Goal: Information Seeking & Learning: Find specific fact

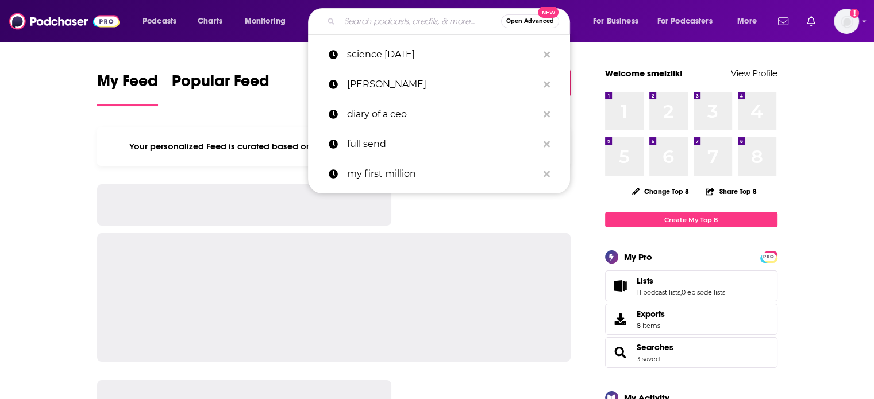
click at [432, 17] on input "Search podcasts, credits, & more..." at bounding box center [421, 21] width 162 height 18
paste input "[PERSON_NAME] Saves the World"
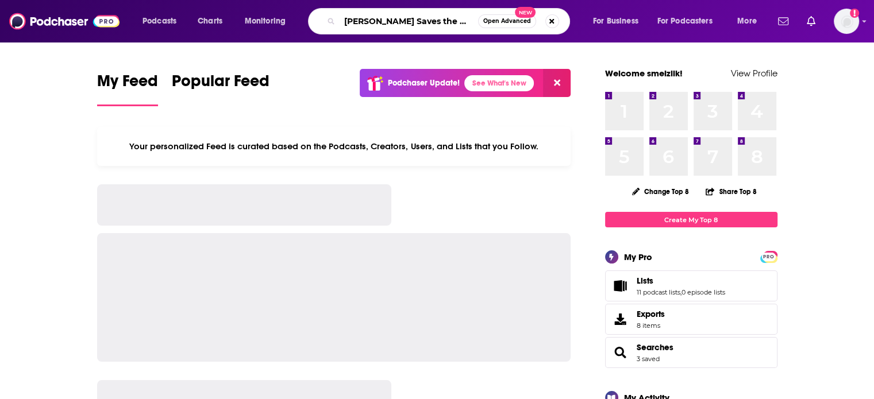
type input "[PERSON_NAME] Saves the World"
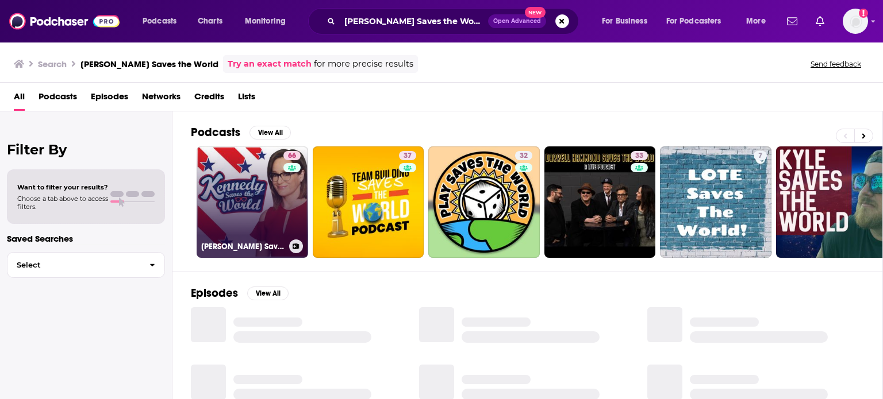
click at [254, 181] on link "66 [PERSON_NAME] Saves the World" at bounding box center [253, 203] width 112 height 112
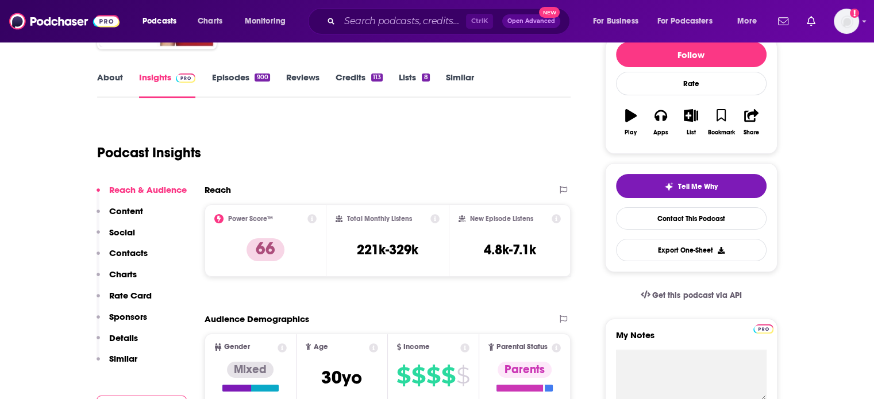
scroll to position [184, 0]
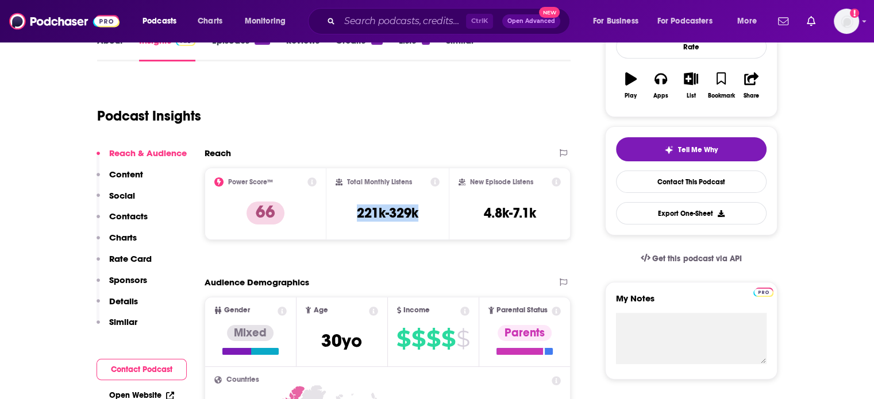
drag, startPoint x: 439, startPoint y: 216, endPoint x: 352, endPoint y: 209, distance: 87.6
click at [352, 209] on div "Total Monthly Listens 221k-329k" at bounding box center [387, 204] width 122 height 72
copy h3 "221k-329k"
